Goal: Task Accomplishment & Management: Complete application form

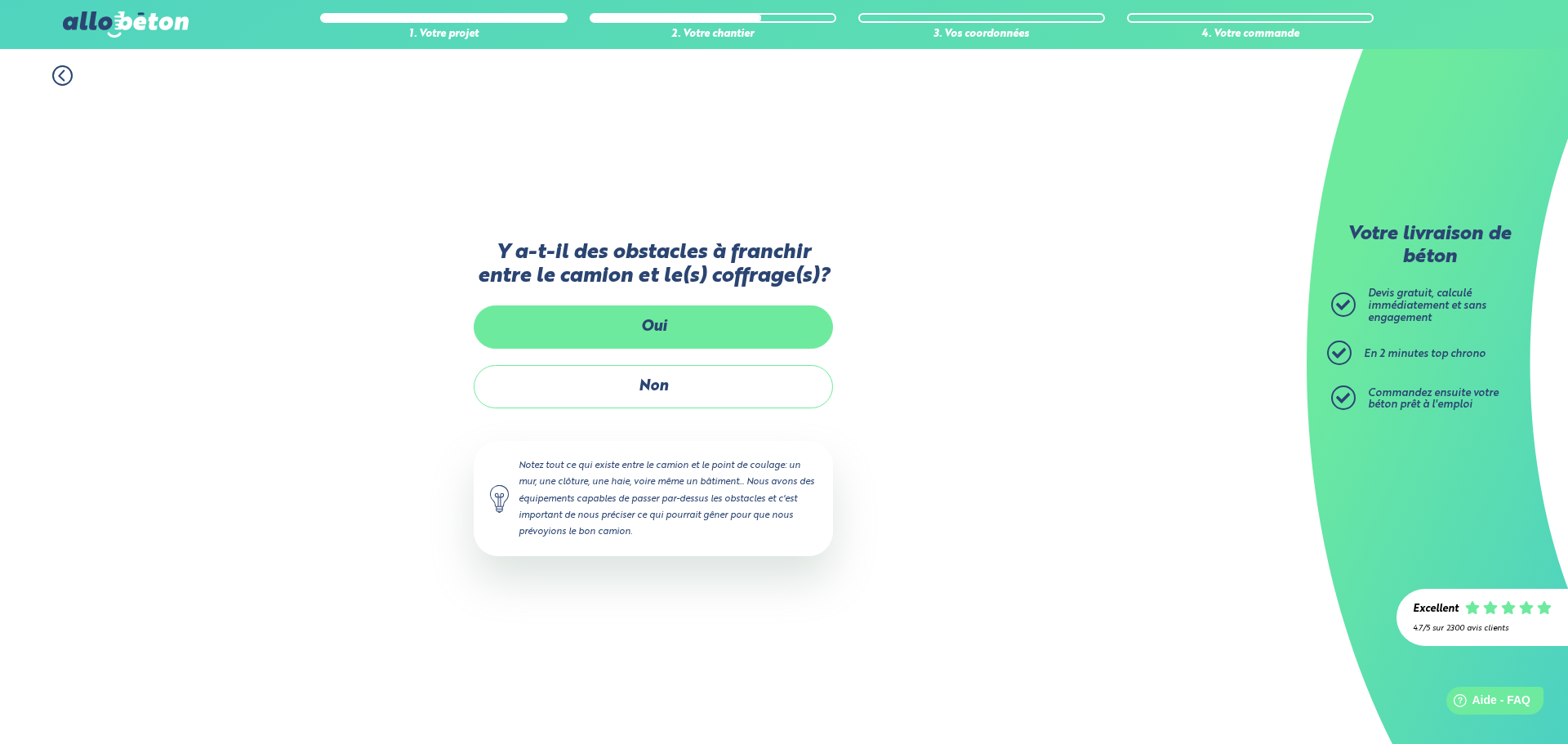
click at [711, 322] on label "Oui" at bounding box center [654, 327] width 359 height 44
click at [0, 0] on input "Oui" at bounding box center [0, 0] width 0 height 0
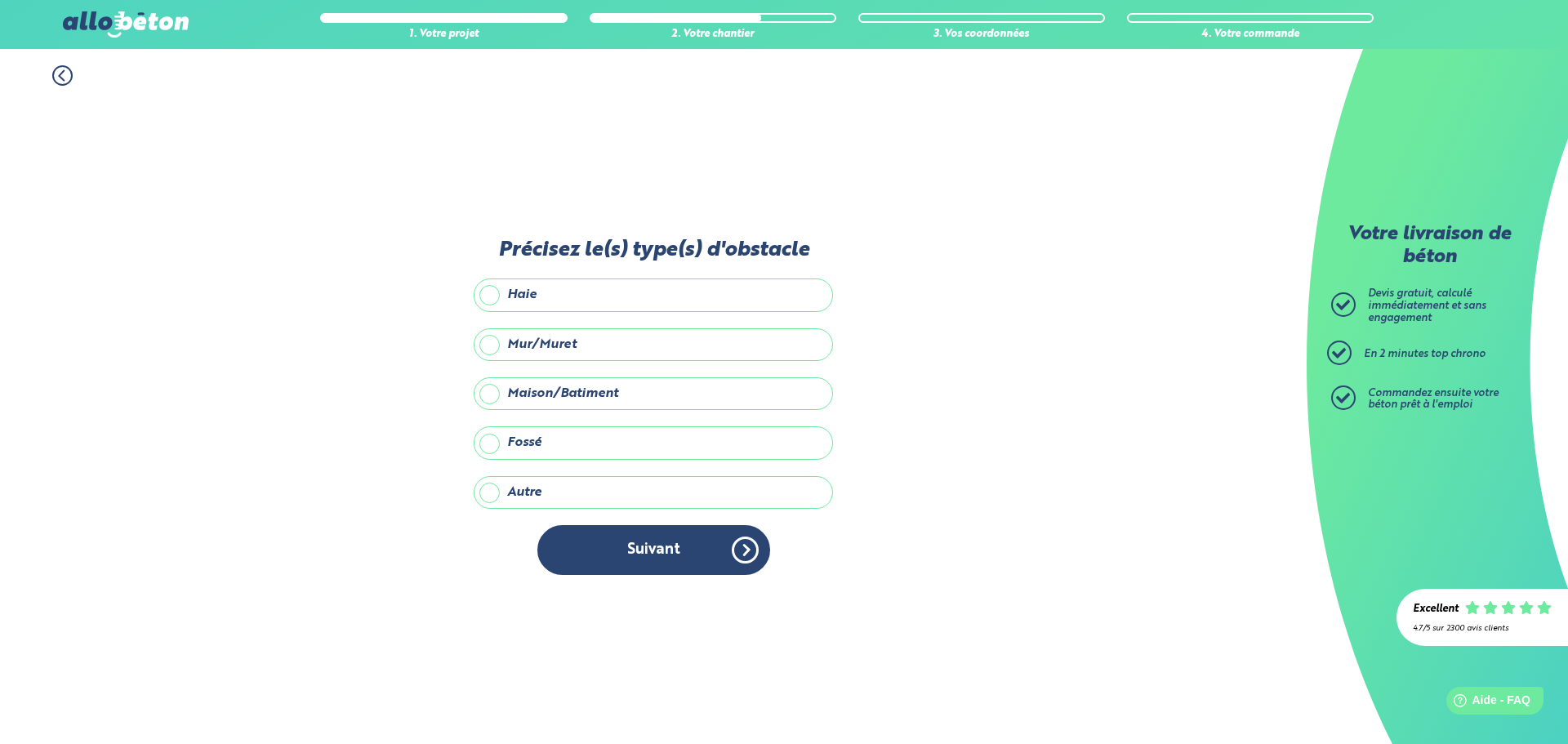
click at [558, 288] on label "Haie" at bounding box center [654, 294] width 359 height 33
click at [0, 0] on input "Haie" at bounding box center [0, 0] width 0 height 0
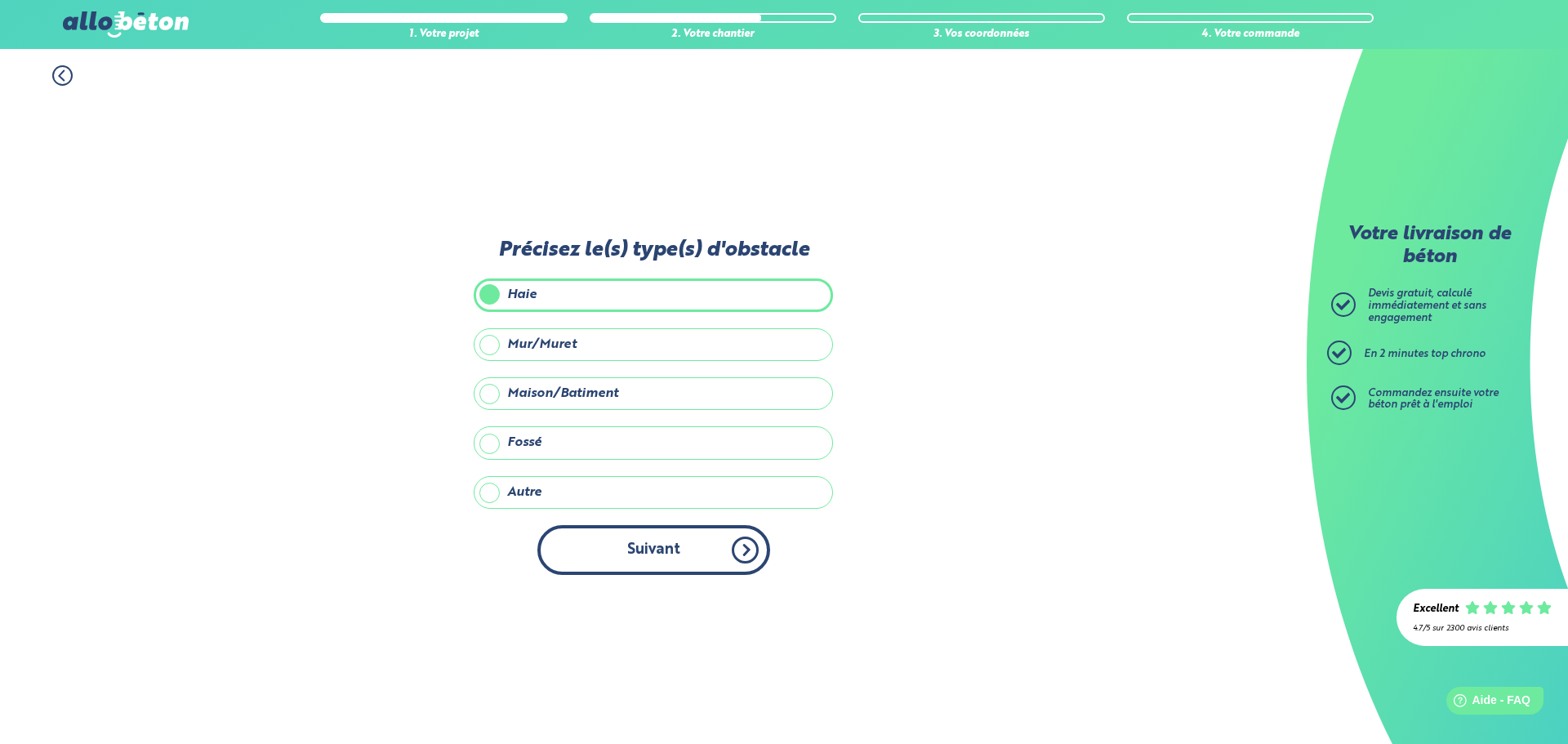
click at [654, 545] on button "Suivant" at bounding box center [654, 550] width 233 height 50
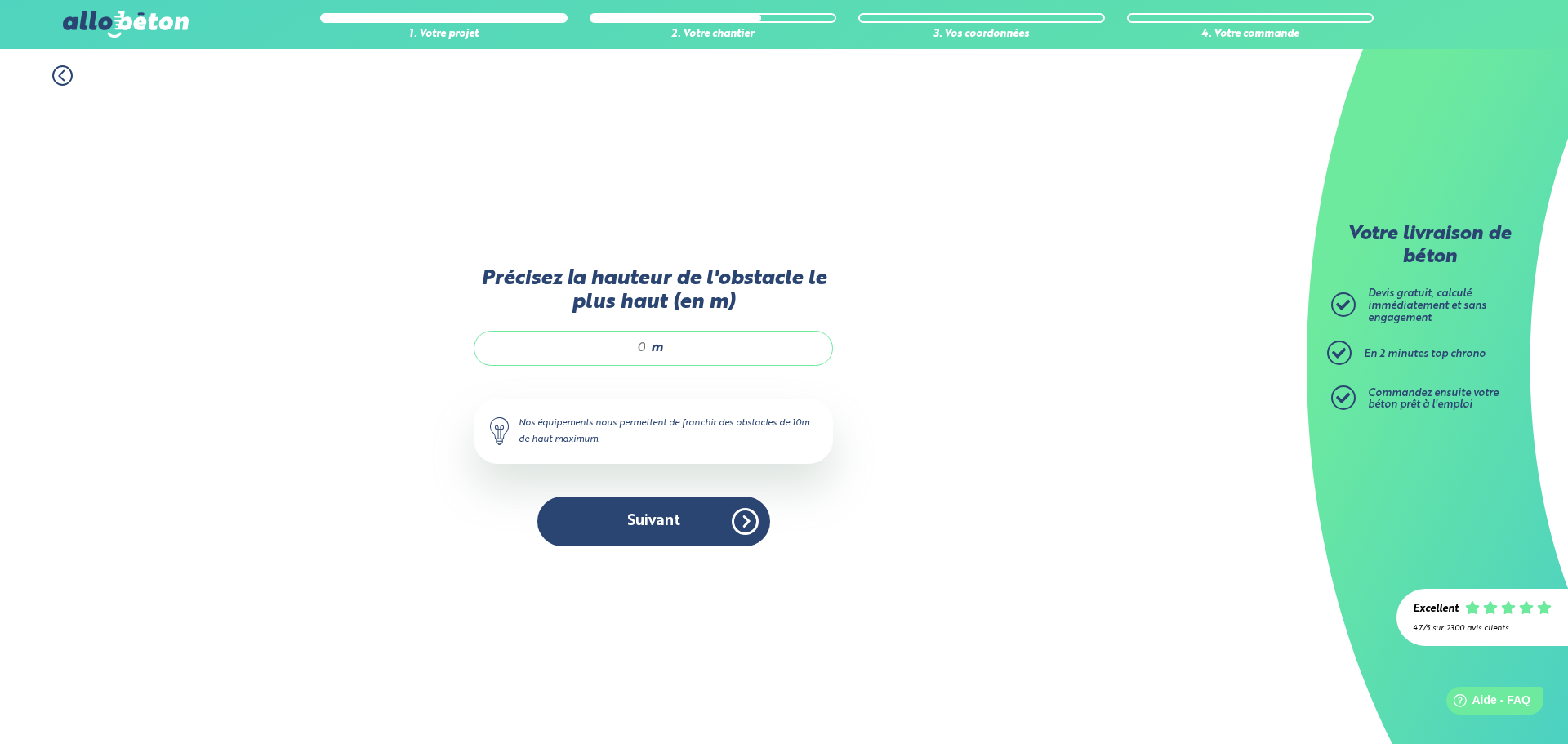
click at [705, 345] on div "m" at bounding box center [654, 348] width 359 height 35
type input "1"
click at [623, 511] on button "Suivant" at bounding box center [654, 521] width 233 height 50
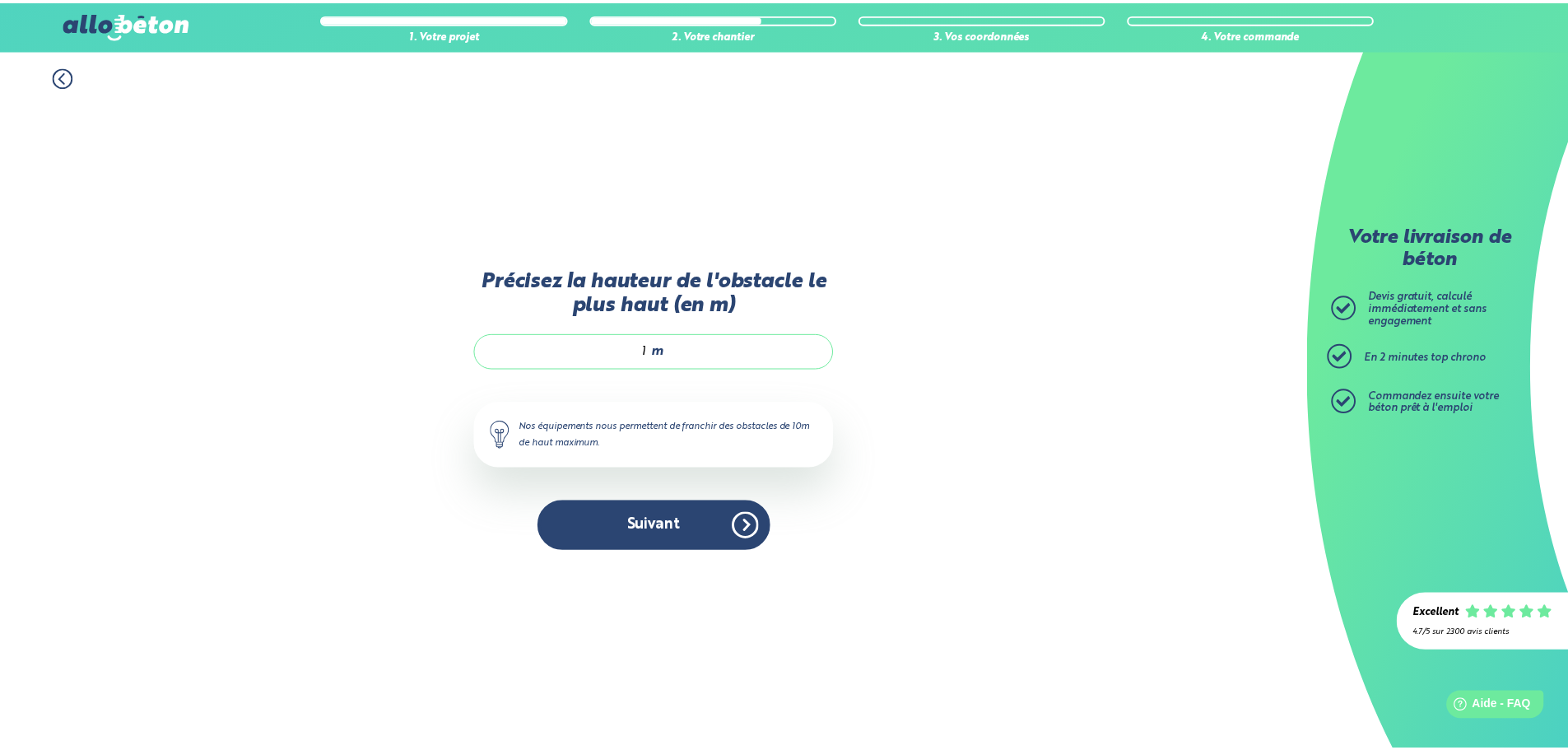
scroll to position [13, 0]
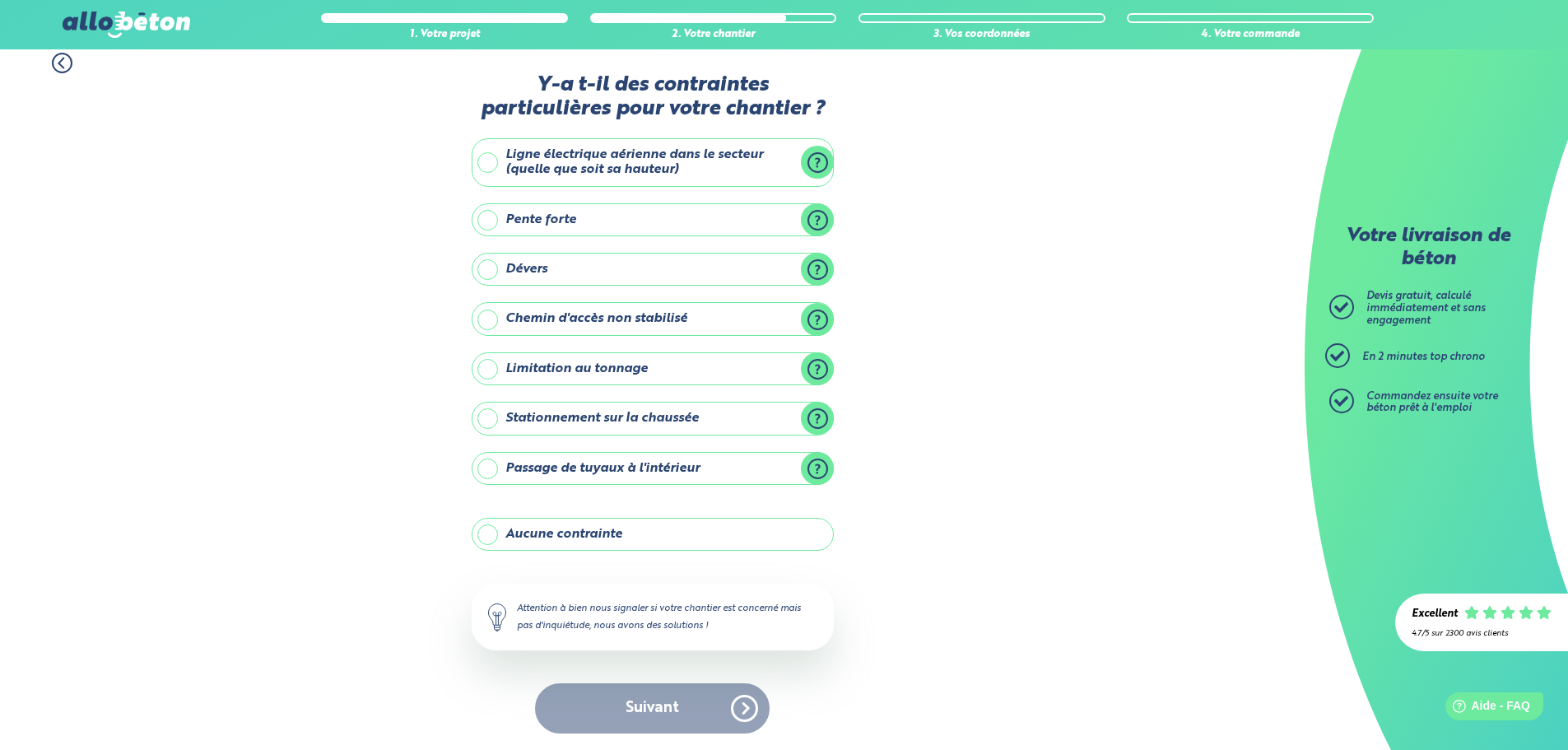
click at [632, 535] on label "Aucune contrainte" at bounding box center [652, 534] width 362 height 33
click at [0, 0] on input "Aucune contrainte" at bounding box center [0, 0] width 0 height 0
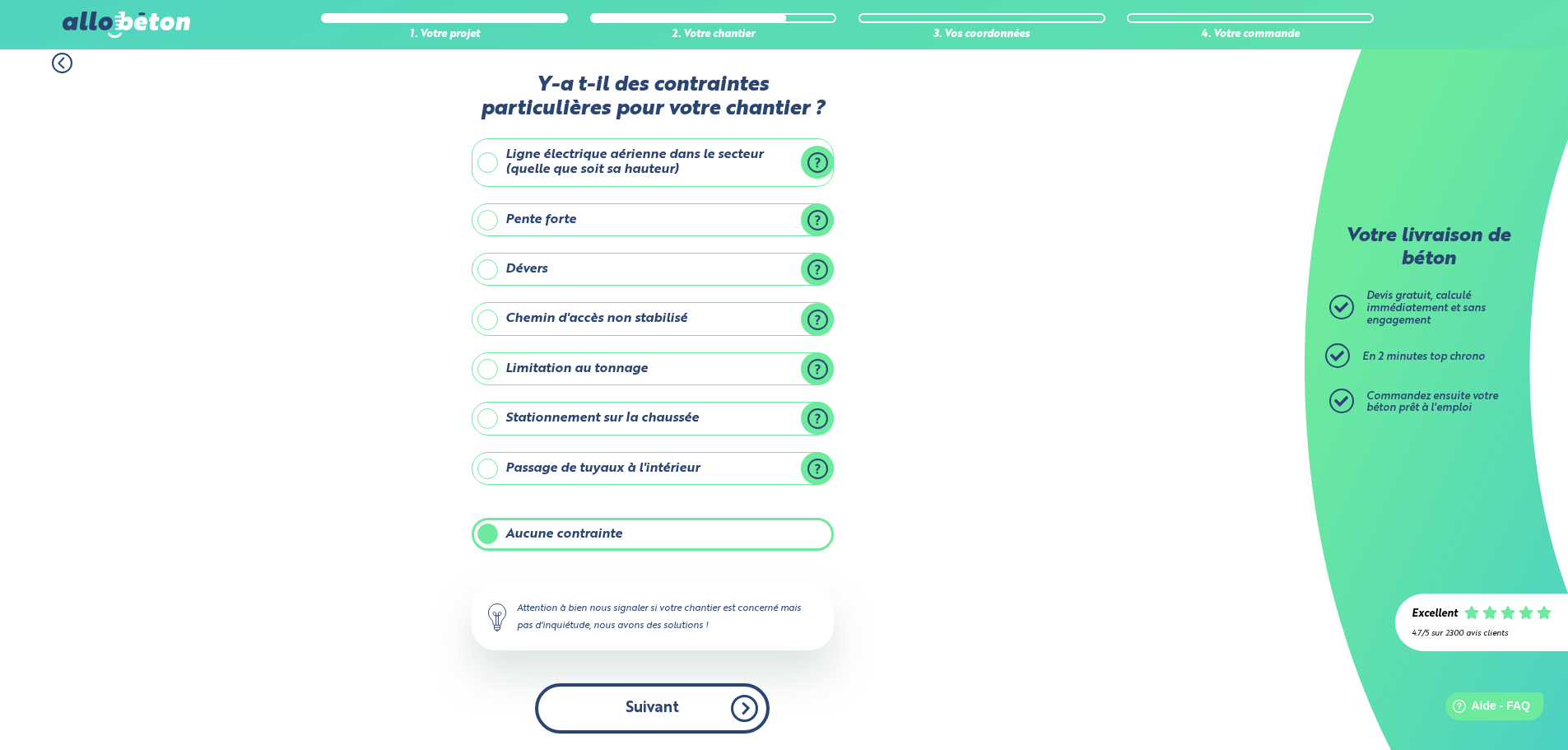
click at [699, 718] on button "Suivant" at bounding box center [652, 708] width 235 height 50
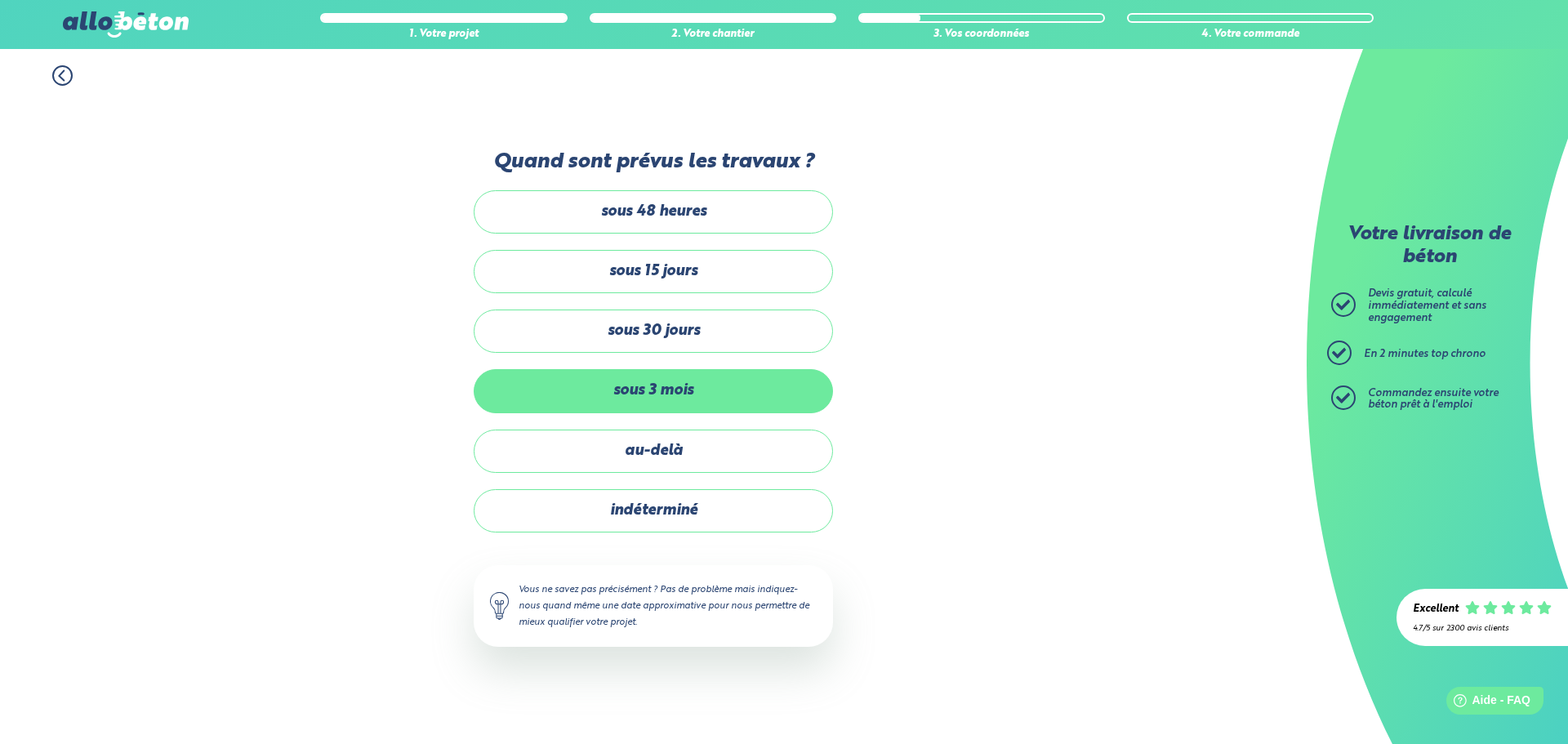
click at [690, 397] on label "sous 3 mois" at bounding box center [654, 390] width 359 height 44
click at [0, 0] on input "sous 3 mois" at bounding box center [0, 0] width 0 height 0
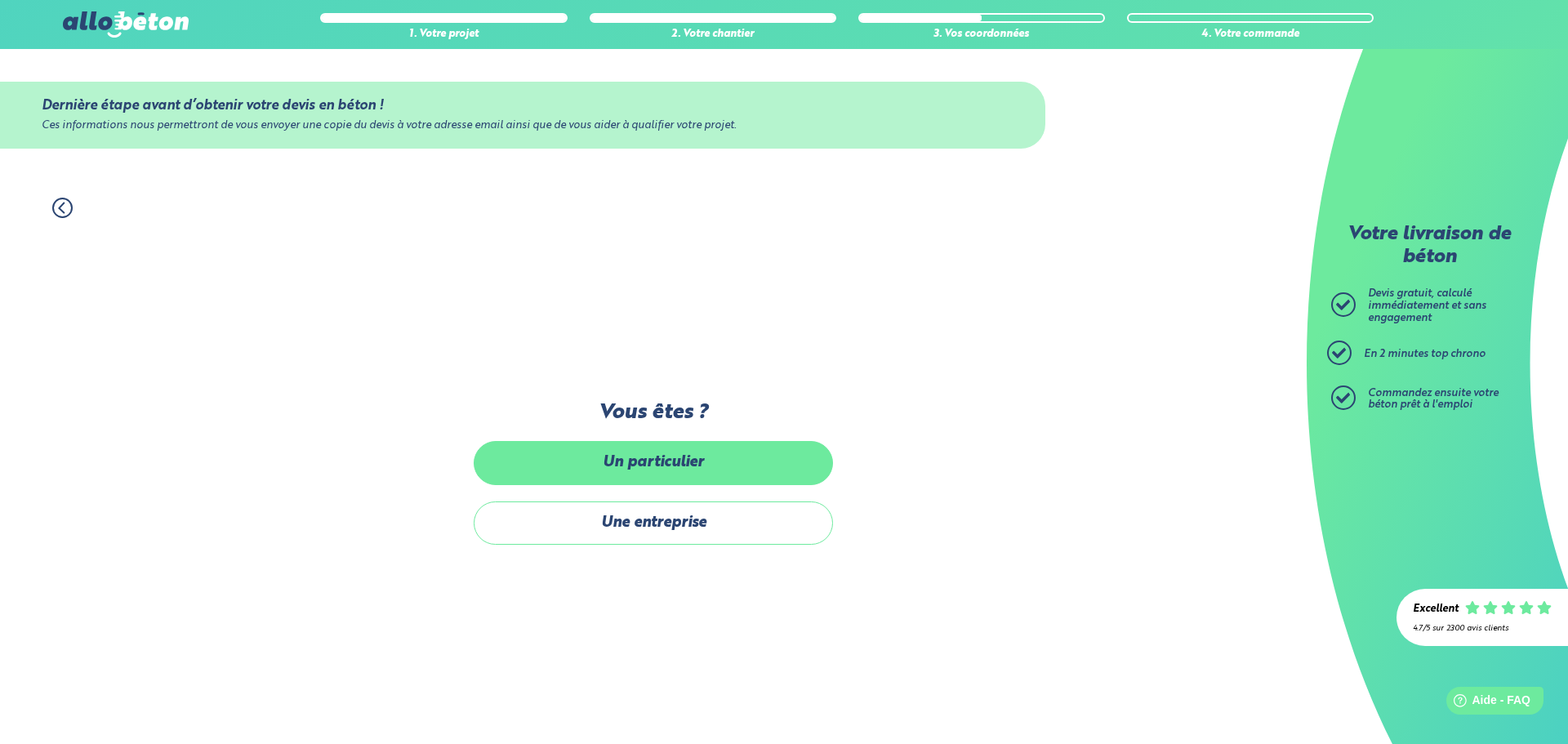
click at [680, 462] on label "Un particulier" at bounding box center [654, 462] width 359 height 44
click at [0, 0] on input "Un particulier" at bounding box center [0, 0] width 0 height 0
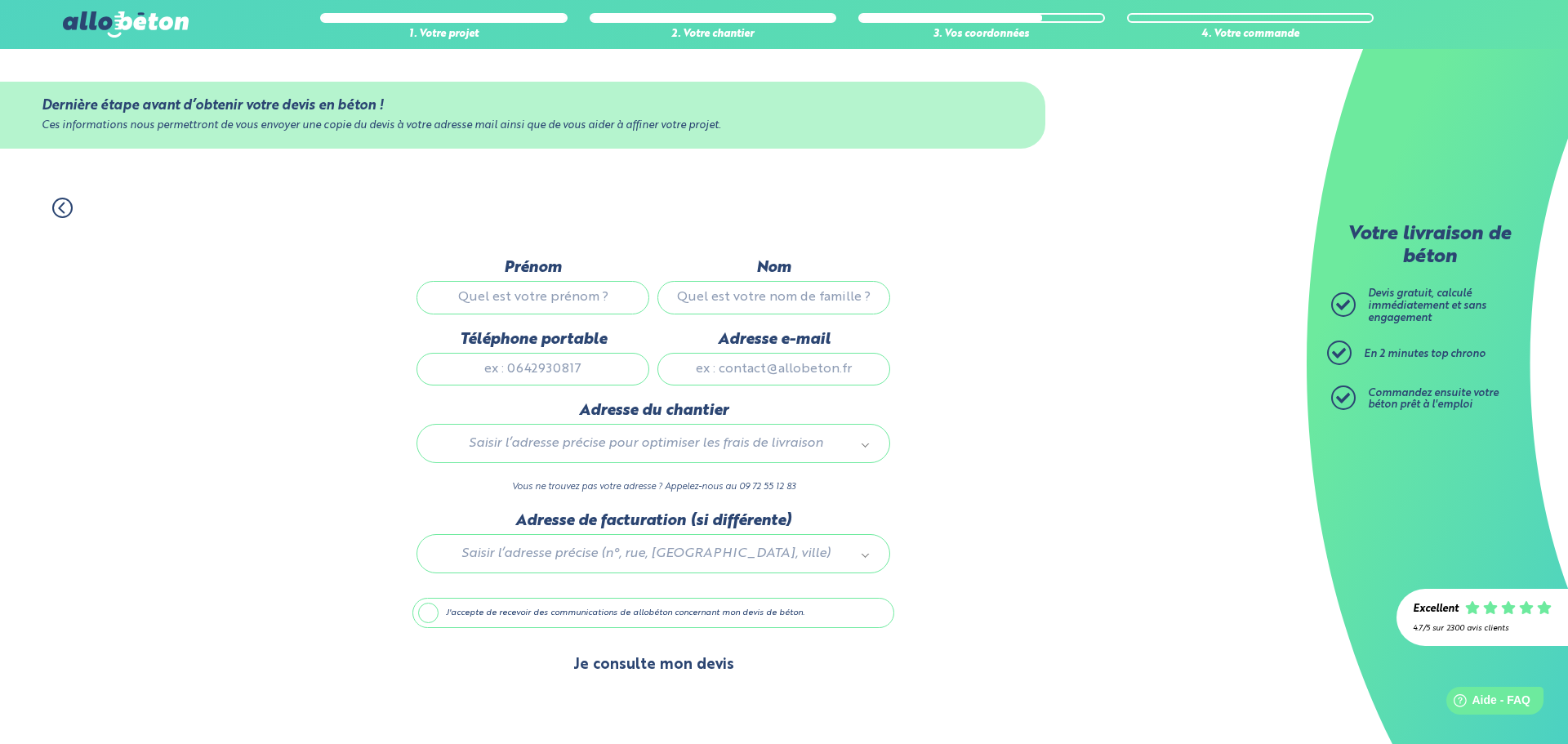
click at [659, 662] on button "Je consulte mon devis" at bounding box center [654, 665] width 194 height 42
